Goal: Task Accomplishment & Management: Complete application form

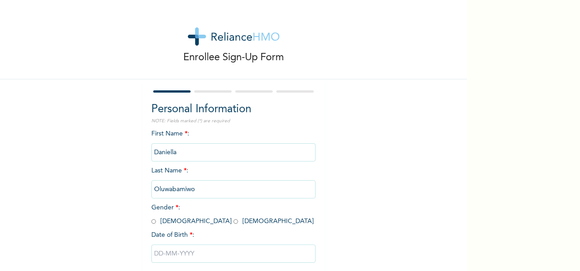
scroll to position [51, 0]
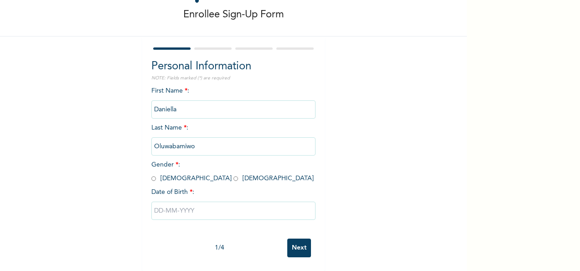
click at [151, 174] on input "radio" at bounding box center [153, 178] width 5 height 9
radio input "true"
click at [163, 202] on input "text" at bounding box center [233, 211] width 164 height 18
select select "8"
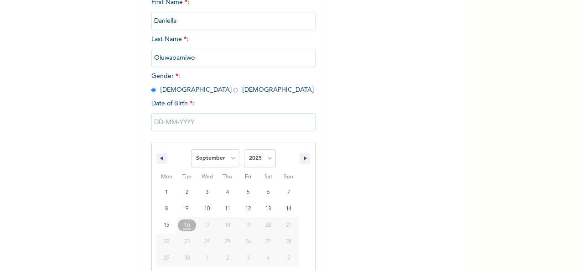
scroll to position [144, 0]
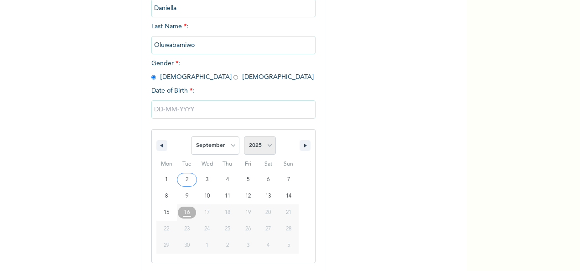
click at [264, 149] on select "2025 2024 2023 2022 2021 2020 2019 2018 2017 2016 2015 2014 2013 2012 2011 2010…" at bounding box center [260, 145] width 32 height 18
select select "1999"
click at [244, 137] on select "2025 2024 2023 2022 2021 2020 2019 2018 2017 2016 2015 2014 2013 2012 2011 2010…" at bounding box center [260, 145] width 32 height 18
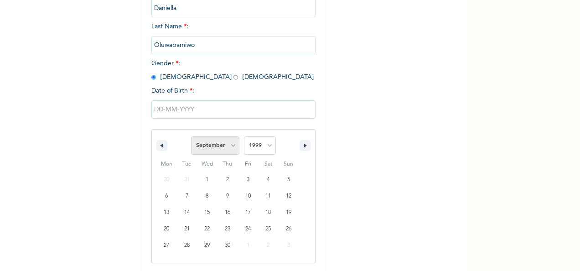
click at [225, 144] on select "January February March April May June July August September October November De…" at bounding box center [215, 145] width 48 height 18
select select "11"
click at [191, 137] on select "January February March April May June July August September October November De…" at bounding box center [215, 145] width 48 height 18
type input "[DATE]"
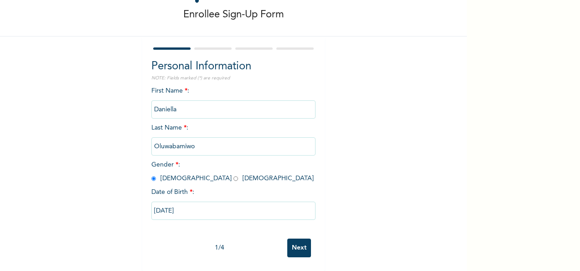
click at [290, 242] on input "Next" at bounding box center [299, 247] width 24 height 19
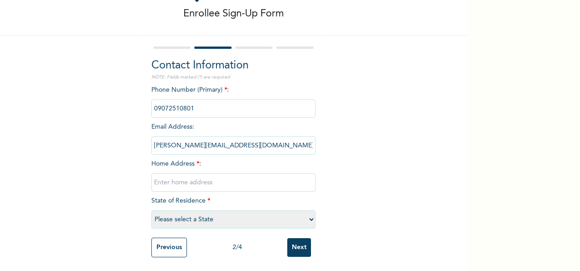
click at [155, 245] on input "Previous" at bounding box center [169, 248] width 36 height 20
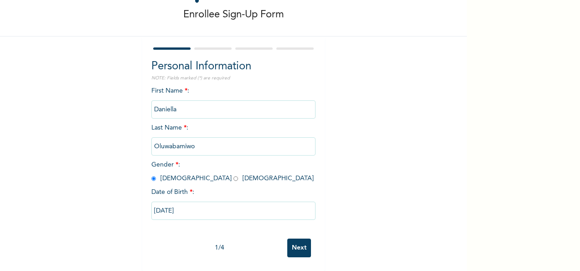
click at [233, 174] on input "radio" at bounding box center [235, 178] width 5 height 9
radio input "true"
click at [291, 239] on input "Next" at bounding box center [299, 247] width 24 height 19
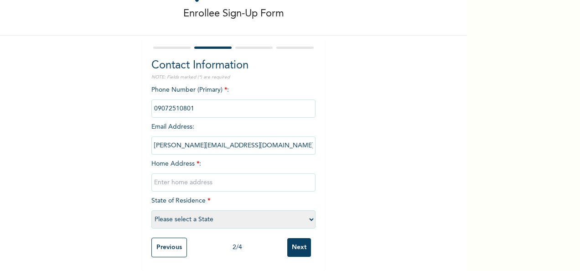
click at [176, 173] on input "text" at bounding box center [233, 182] width 164 height 18
type input "g"
type input "[GEOGRAPHIC_DATA], Ikosi-Ketu"
click at [228, 210] on select "Please select a State [PERSON_NAME] (FCT) [PERSON_NAME] Ibom [GEOGRAPHIC_DATA] …" at bounding box center [233, 219] width 164 height 18
select select "25"
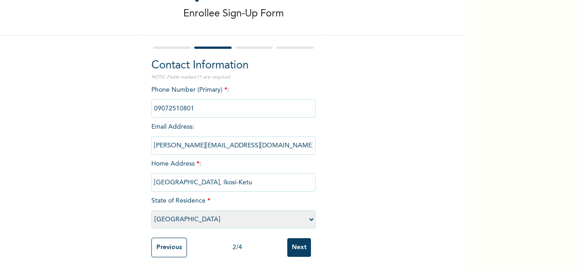
click at [151, 210] on select "Please select a State [PERSON_NAME] (FCT) [PERSON_NAME] Ibom [GEOGRAPHIC_DATA] …" at bounding box center [233, 219] width 164 height 18
click at [297, 246] on input "Next" at bounding box center [299, 247] width 24 height 19
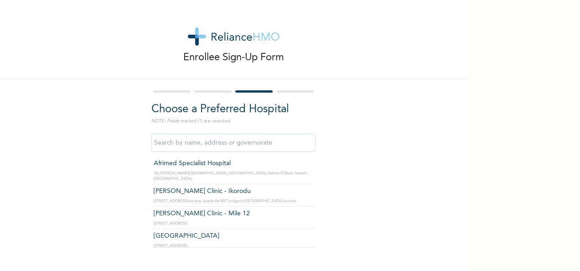
click at [174, 139] on input "text" at bounding box center [233, 143] width 164 height 18
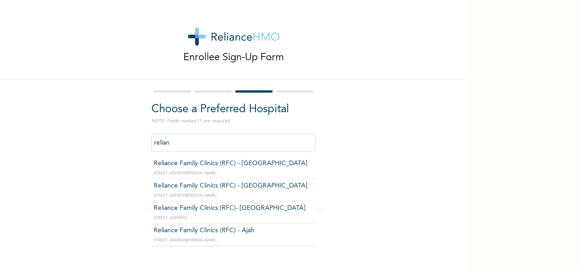
type input "Reliance Family Clinics (RFC) - [GEOGRAPHIC_DATA]"
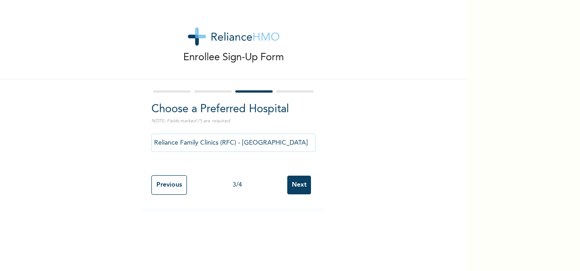
click at [297, 192] on input "Next" at bounding box center [299, 185] width 24 height 19
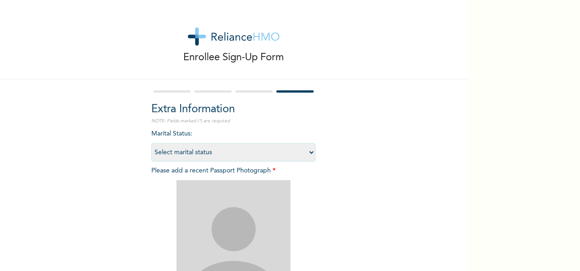
click at [186, 147] on select "Select marital status [DEMOGRAPHIC_DATA] Married [DEMOGRAPHIC_DATA] Widow/[DEMO…" at bounding box center [233, 152] width 164 height 18
select select "1"
click at [151, 143] on select "Select marital status [DEMOGRAPHIC_DATA] Married [DEMOGRAPHIC_DATA] Widow/[DEMO…" at bounding box center [233, 152] width 164 height 18
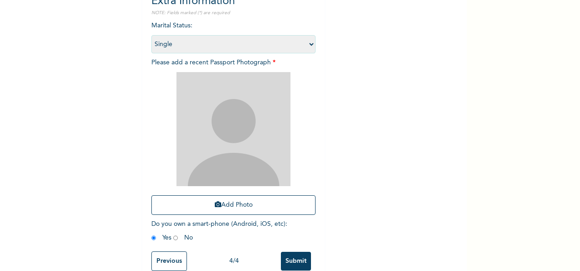
scroll to position [129, 0]
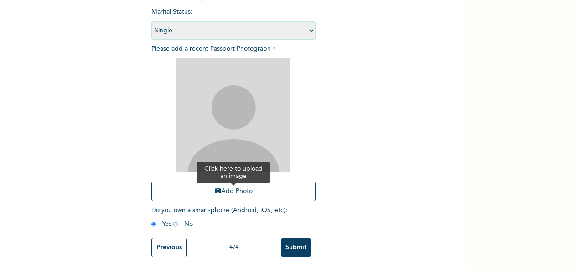
click at [229, 185] on button "Add Photo" at bounding box center [233, 191] width 164 height 20
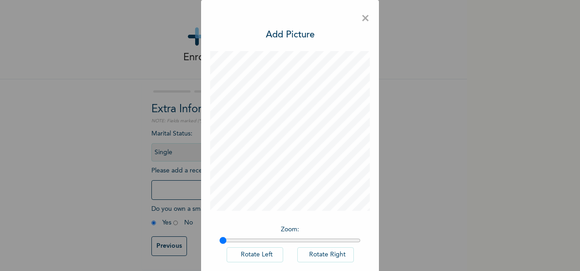
scroll to position [47, 0]
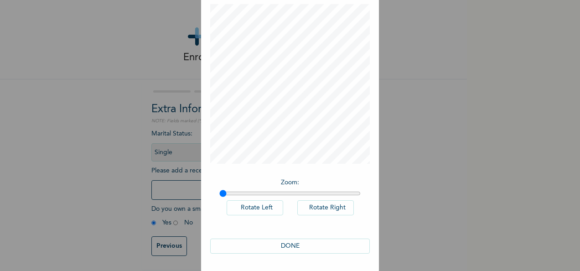
click at [280, 239] on button "DONE" at bounding box center [290, 245] width 160 height 15
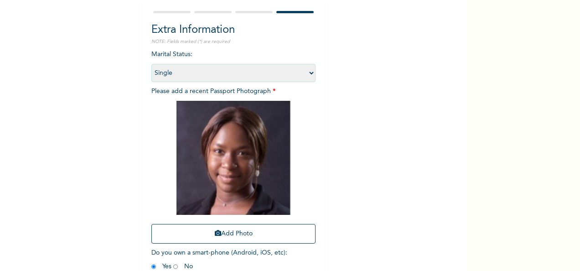
scroll to position [129, 0]
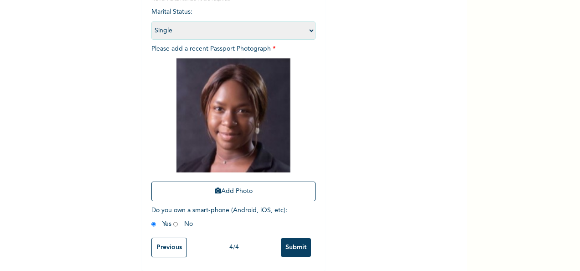
click at [293, 245] on input "Submit" at bounding box center [296, 247] width 30 height 19
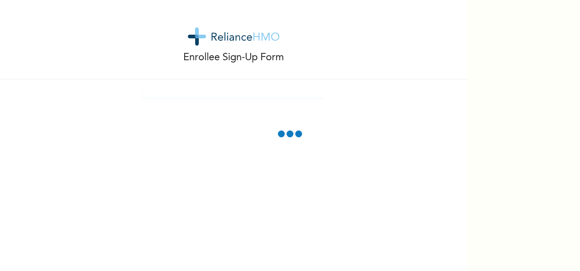
scroll to position [0, 0]
